Goal: Task Accomplishment & Management: Manage account settings

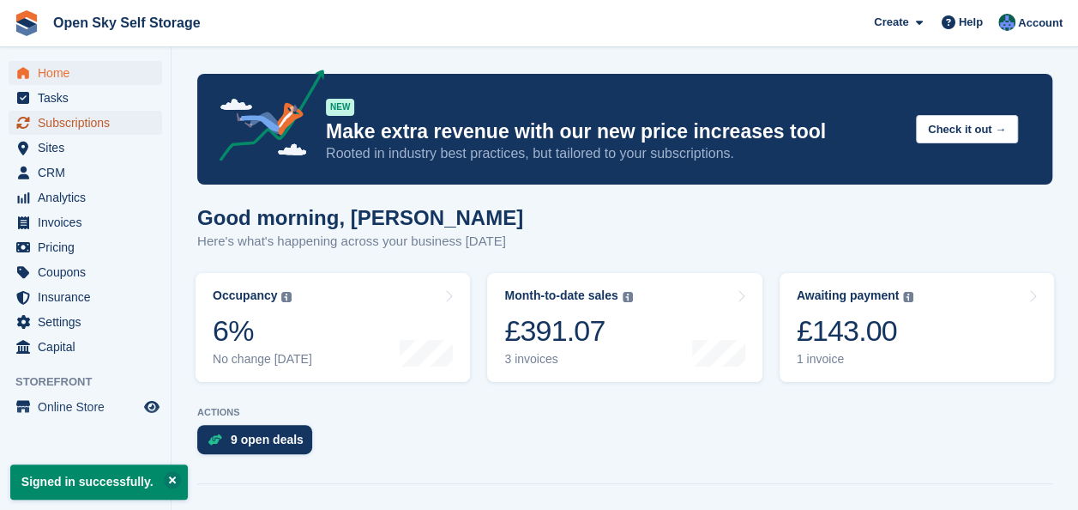
click at [107, 123] on span "Subscriptions" at bounding box center [89, 123] width 103 height 24
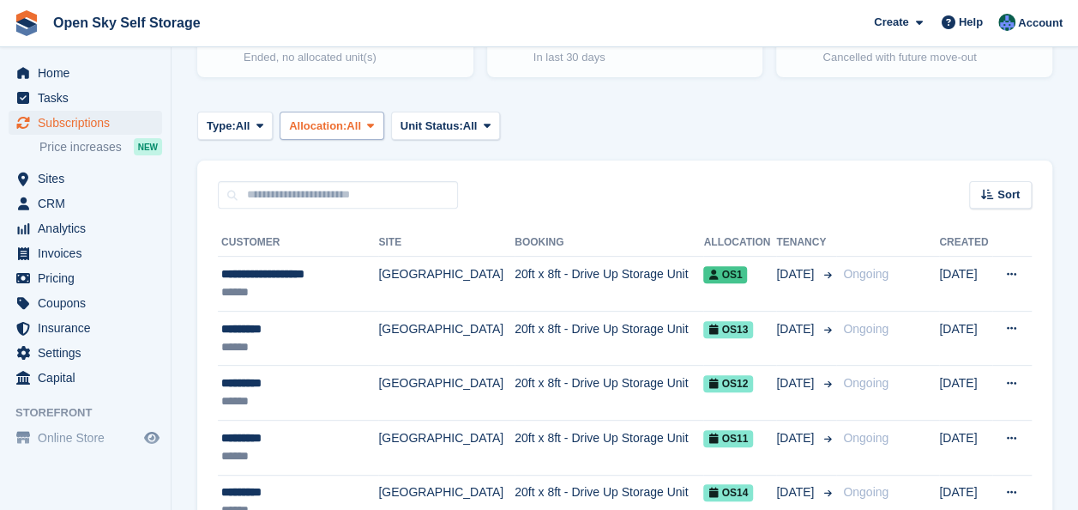
scroll to position [257, 0]
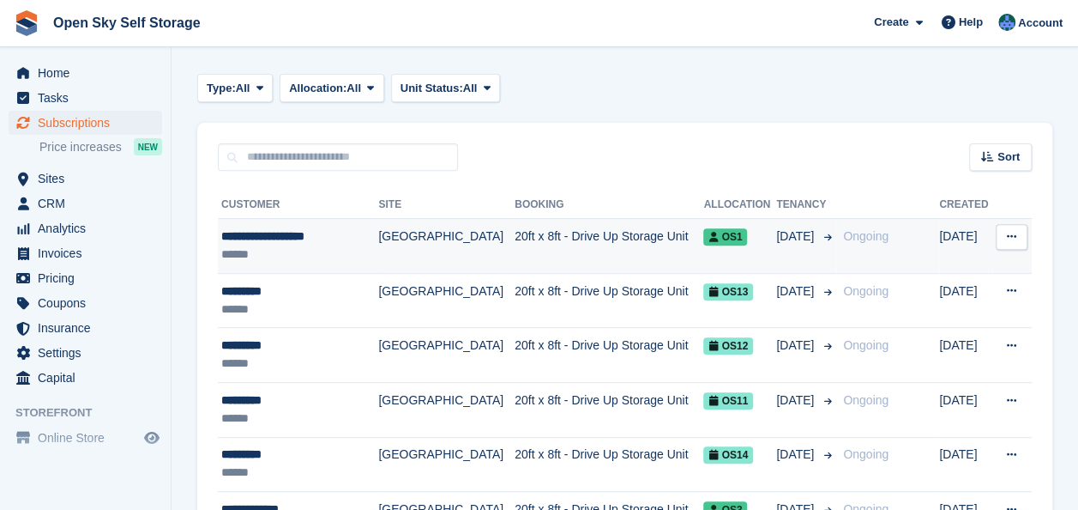
click at [434, 248] on td "[GEOGRAPHIC_DATA]" at bounding box center [446, 246] width 136 height 55
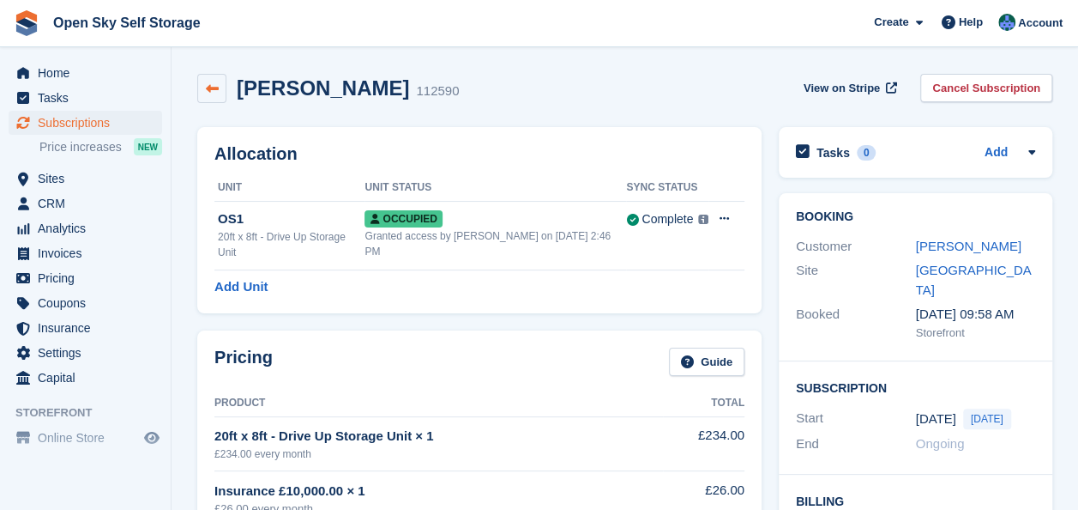
click at [214, 91] on icon at bounding box center [212, 88] width 13 height 13
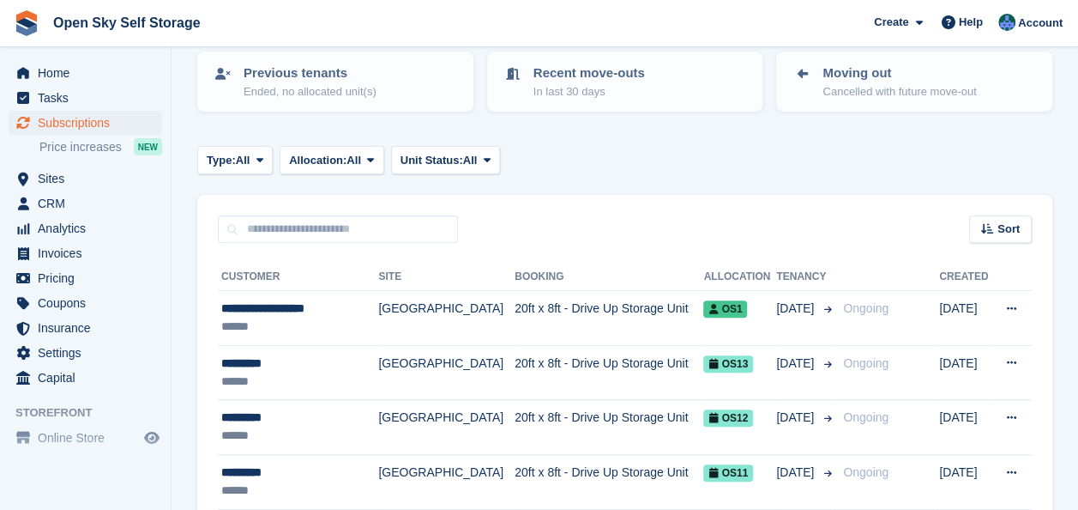
scroll to position [166, 0]
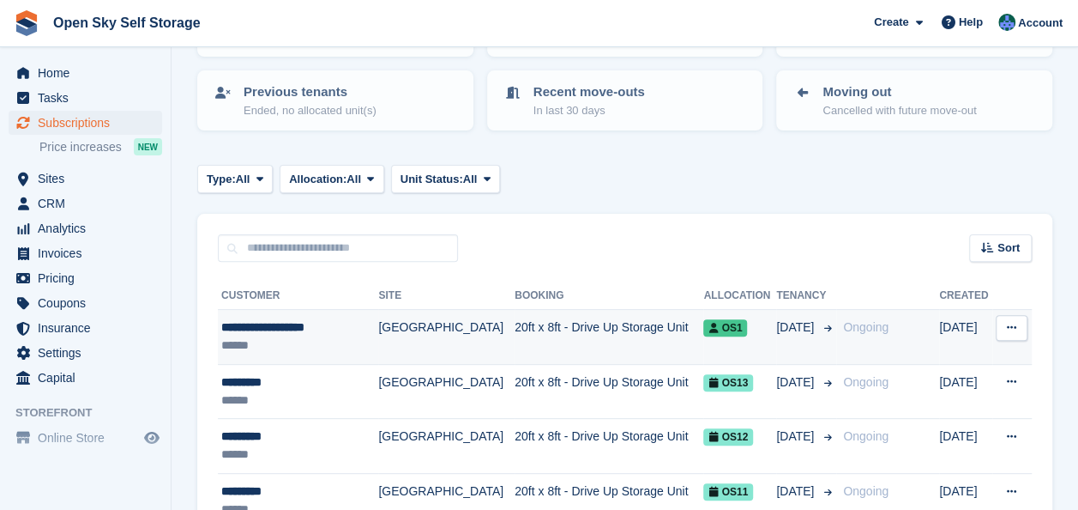
click at [1010, 329] on icon at bounding box center [1011, 327] width 9 height 11
click at [908, 355] on p "View customer" at bounding box center [945, 361] width 149 height 22
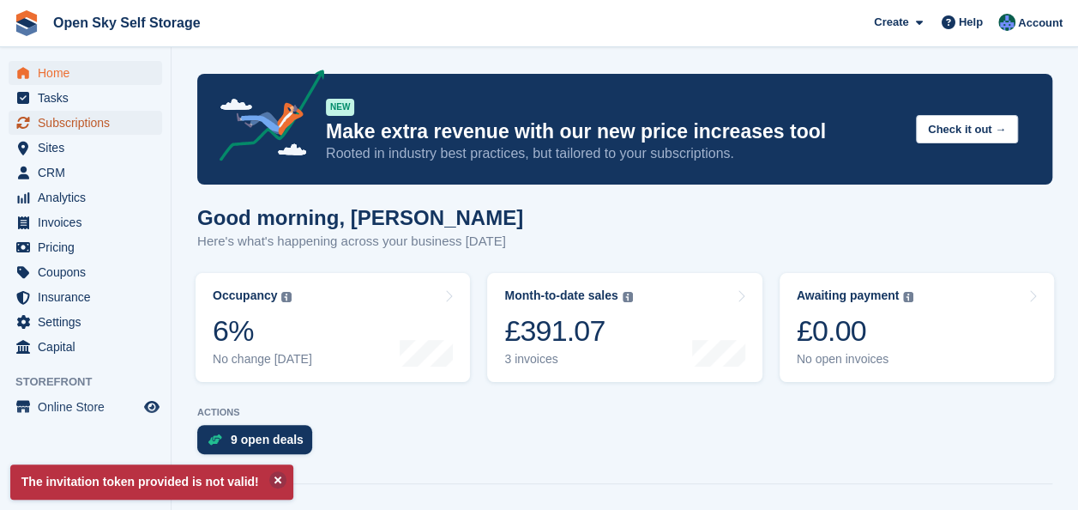
click at [130, 124] on span "Subscriptions" at bounding box center [89, 123] width 103 height 24
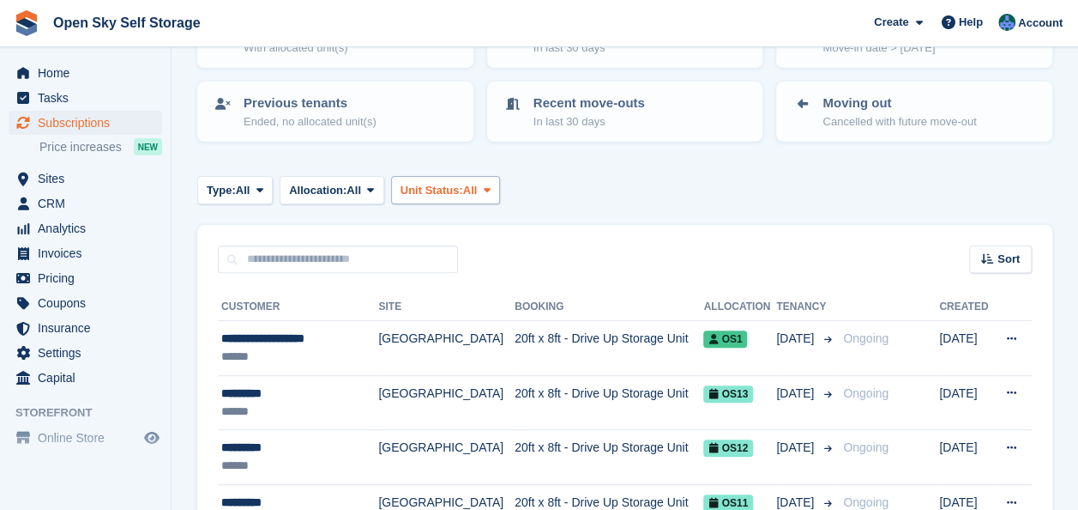
scroll to position [172, 0]
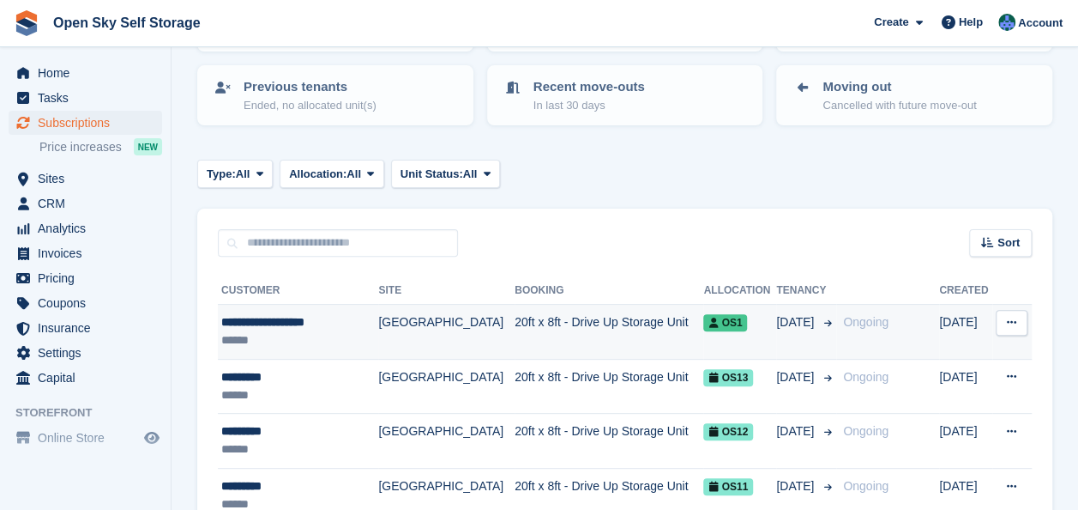
click at [339, 329] on div "**********" at bounding box center [293, 322] width 144 height 18
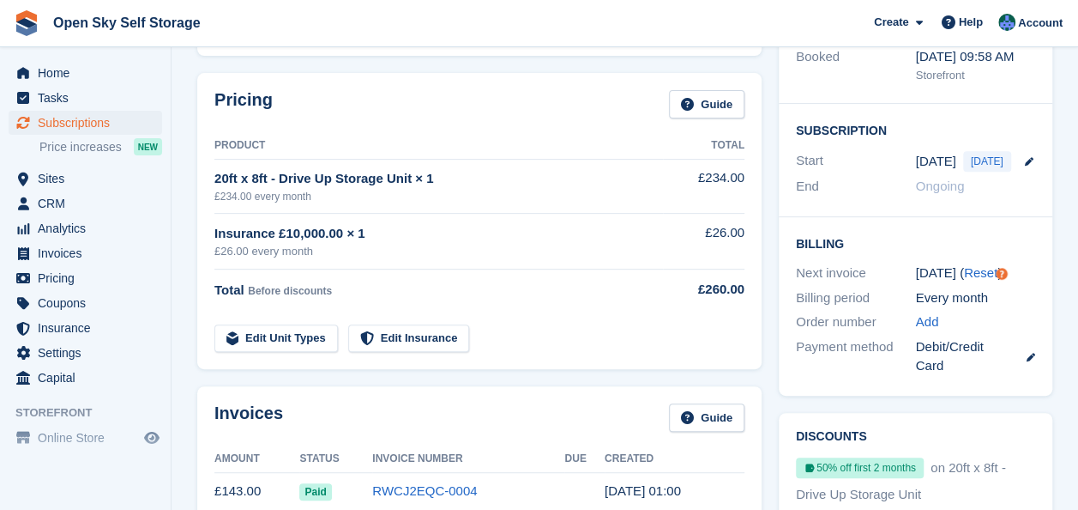
scroll to position [343, 0]
